Goal: Transaction & Acquisition: Purchase product/service

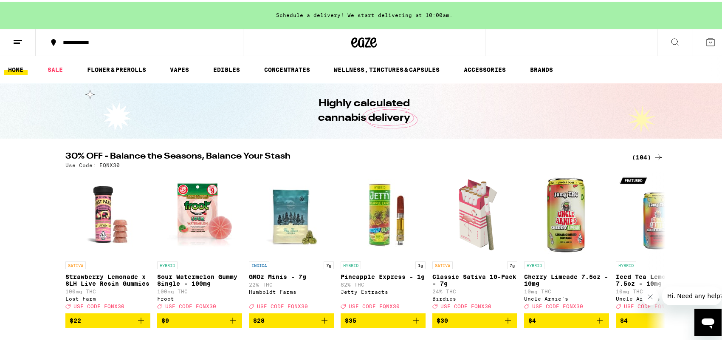
click at [646, 154] on div "(104)" at bounding box center [647, 155] width 31 height 10
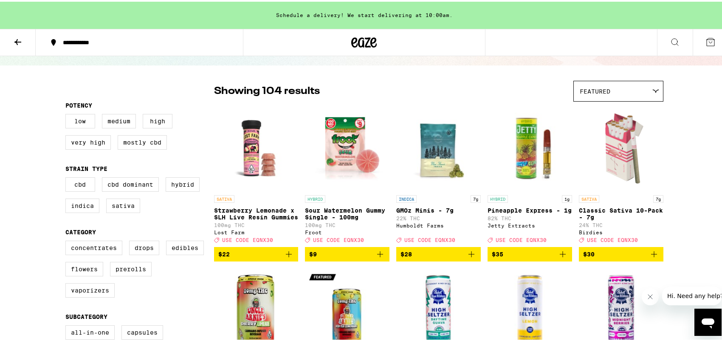
scroll to position [113, 0]
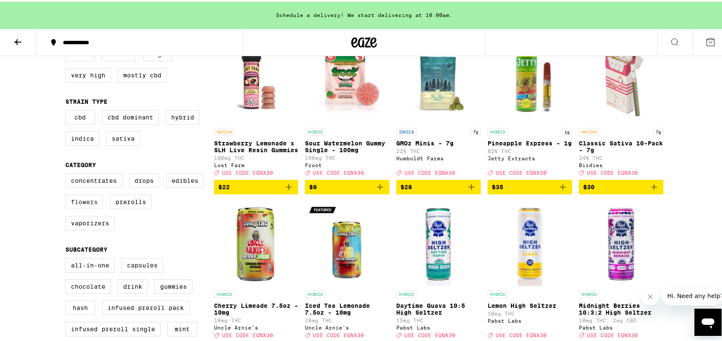
click at [82, 206] on label "Flowers" at bounding box center [84, 200] width 38 height 14
click at [68, 173] on input "Flowers" at bounding box center [67, 173] width 0 height 0
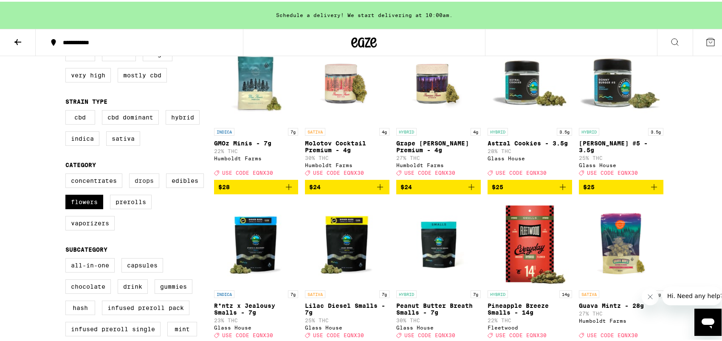
drag, startPoint x: 82, startPoint y: 208, endPoint x: 149, endPoint y: 190, distance: 69.3
click at [82, 207] on label "Flowers" at bounding box center [84, 200] width 38 height 14
click at [68, 173] on input "Flowers" at bounding box center [67, 173] width 0 height 0
checkbox input "false"
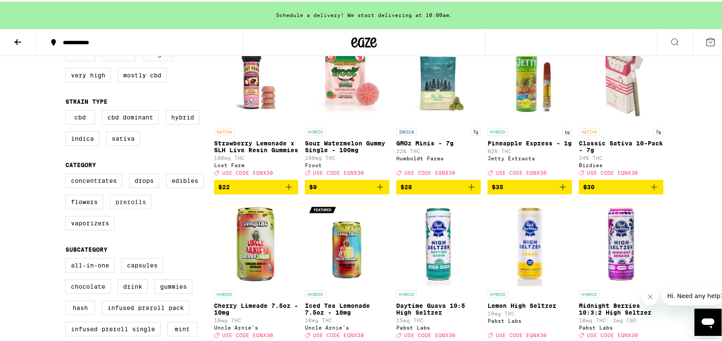
click at [131, 207] on label "Prerolls" at bounding box center [131, 200] width 42 height 14
click at [68, 173] on input "Prerolls" at bounding box center [67, 173] width 0 height 0
checkbox input "true"
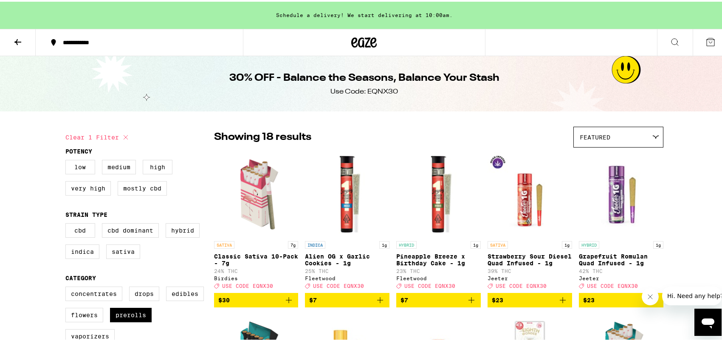
click at [285, 302] on icon "Add to bag" at bounding box center [289, 298] width 10 height 10
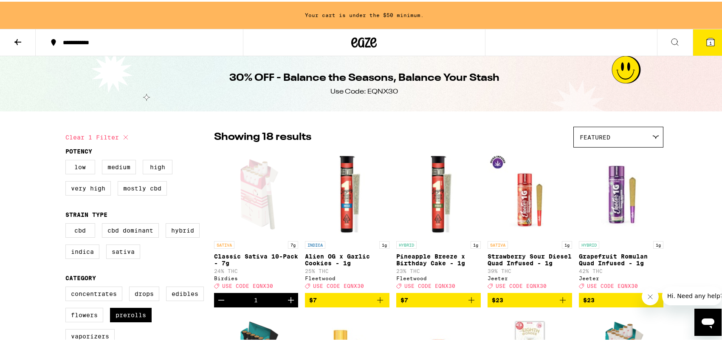
click at [286, 303] on icon "Increment" at bounding box center [291, 298] width 10 height 10
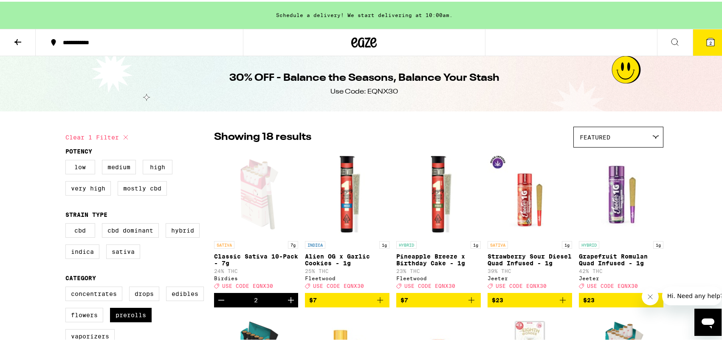
scroll to position [226, 0]
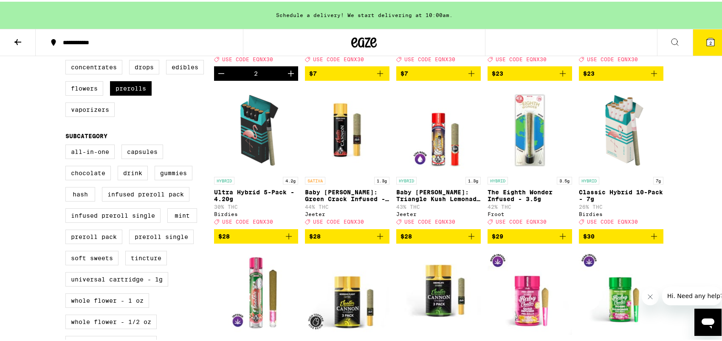
click at [651, 240] on icon "Add to bag" at bounding box center [654, 234] width 10 height 10
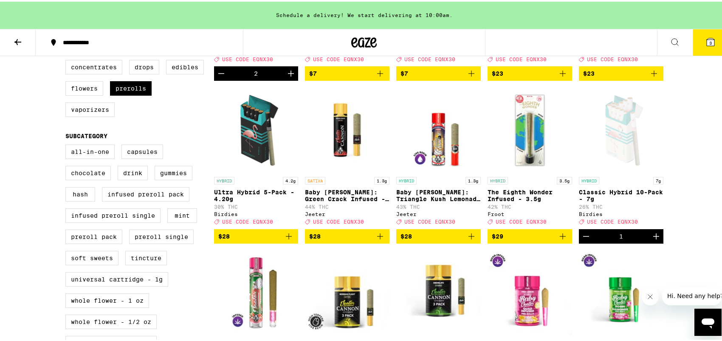
click at [651, 240] on icon "Increment" at bounding box center [656, 234] width 10 height 10
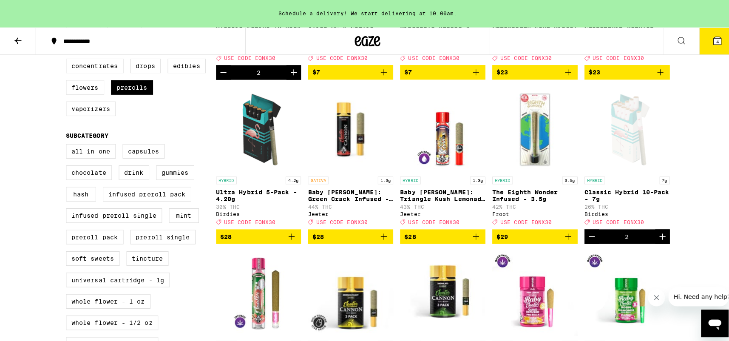
scroll to position [0, 0]
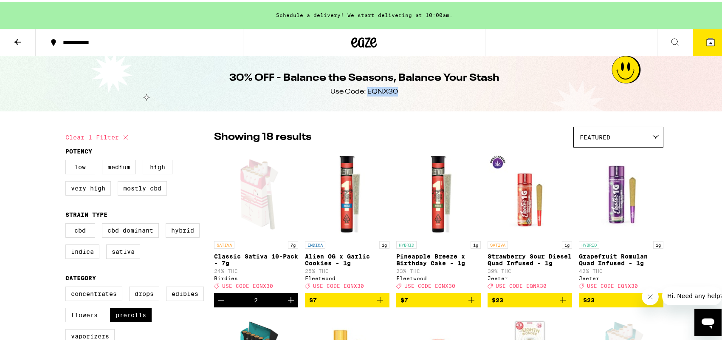
drag, startPoint x: 365, startPoint y: 90, endPoint x: 393, endPoint y: 90, distance: 28.0
click at [393, 90] on div "Use Code: EQNX30" at bounding box center [365, 89] width 68 height 9
copy div "EQNX30"
click at [707, 38] on icon at bounding box center [711, 41] width 8 height 8
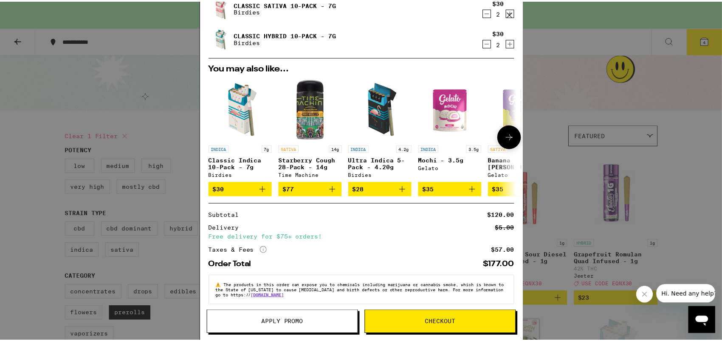
scroll to position [71, 0]
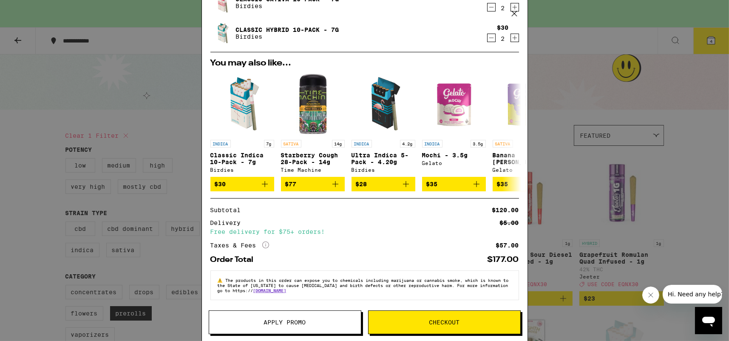
click at [308, 321] on span "Apply Promo" at bounding box center [285, 322] width 152 height 6
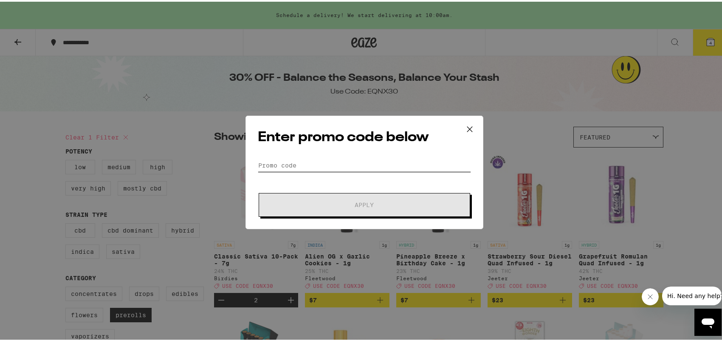
paste input "EQNX30"
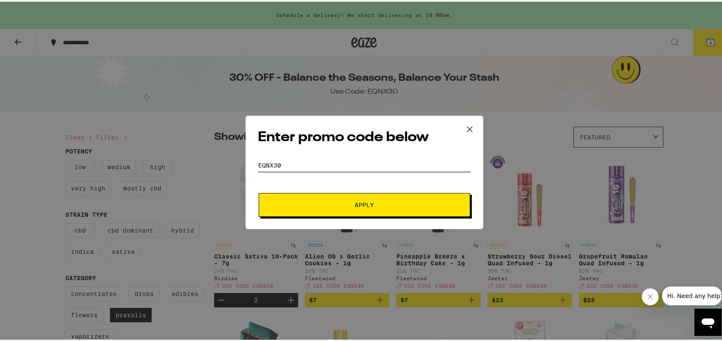
type input "EQNX30"
click at [348, 206] on button "Apply" at bounding box center [365, 203] width 212 height 24
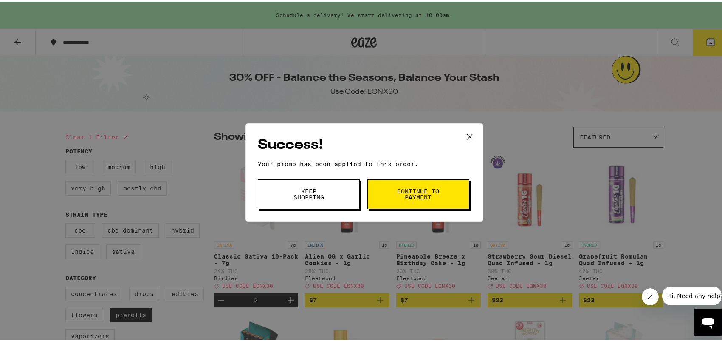
click at [427, 196] on span "Continue to payment" at bounding box center [418, 192] width 43 height 12
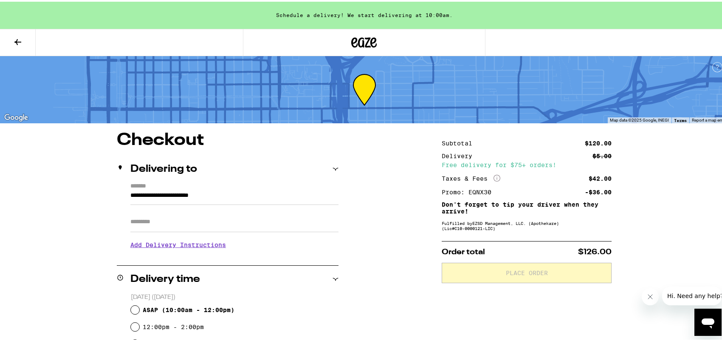
click at [138, 245] on h3 "Add Delivery Instructions" at bounding box center [234, 243] width 208 height 20
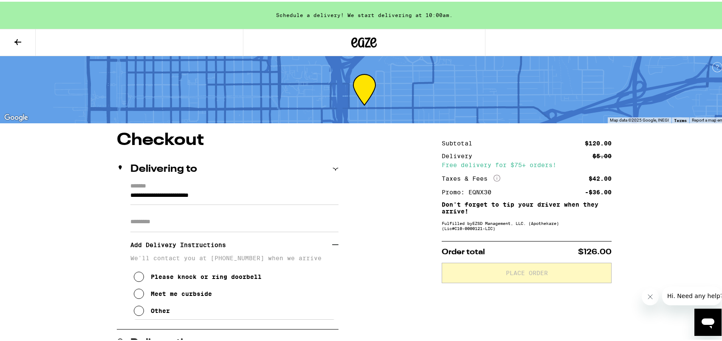
click at [135, 297] on icon at bounding box center [139, 292] width 10 height 10
